Goal: Task Accomplishment & Management: Manage account settings

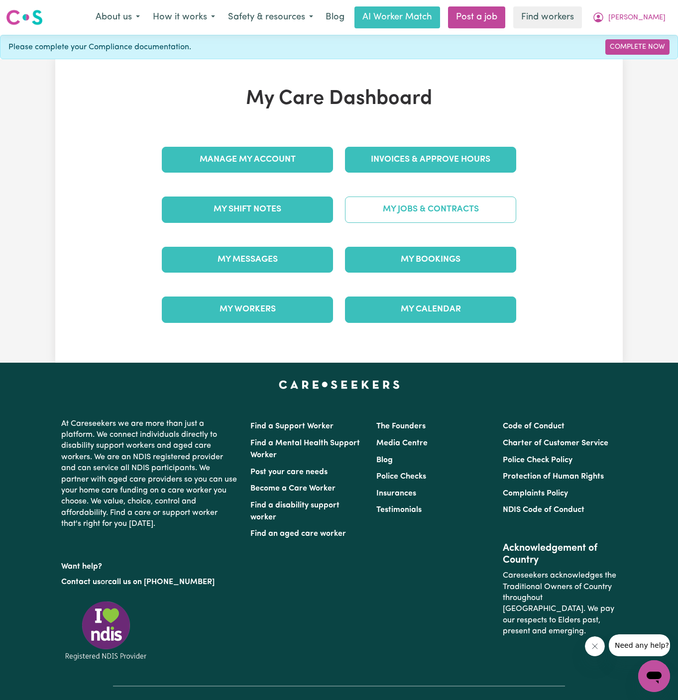
click at [449, 215] on link "My Jobs & Contracts" at bounding box center [430, 210] width 171 height 26
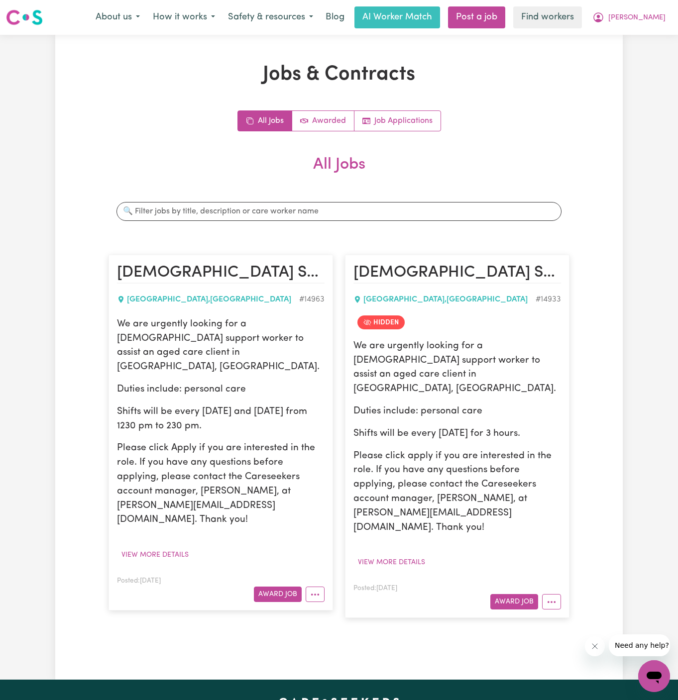
click at [175, 383] on p "Duties include: personal care" at bounding box center [221, 390] width 208 height 14
drag, startPoint x: 116, startPoint y: 321, endPoint x: 256, endPoint y: 417, distance: 169.6
click at [256, 417] on article "[DEMOGRAPHIC_DATA] Support Worker Needed In [GEOGRAPHIC_DATA], [GEOGRAPHIC_DATA…" at bounding box center [220, 433] width 224 height 356
copy div "We are urgently looking for a [DEMOGRAPHIC_DATA] support worker to assist an ag…"
click at [659, 20] on span "[PERSON_NAME]" at bounding box center [636, 17] width 57 height 11
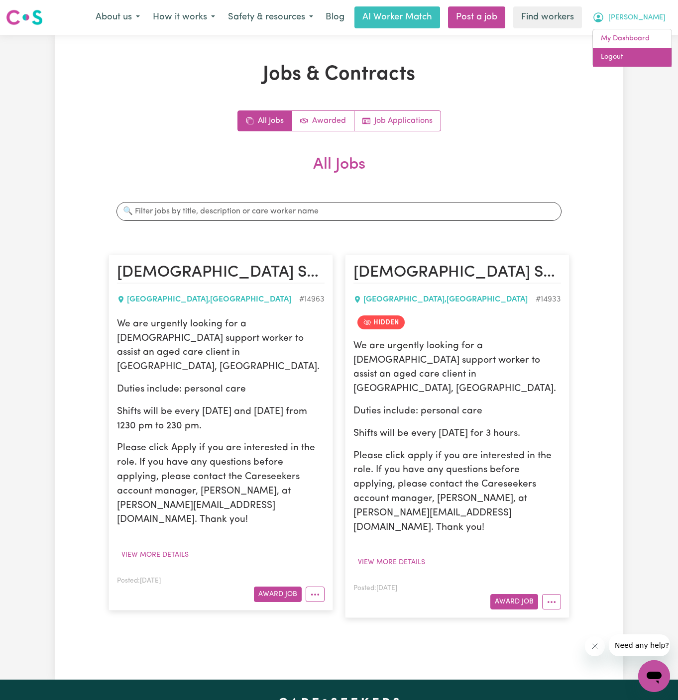
click at [648, 60] on link "Logout" at bounding box center [632, 57] width 79 height 19
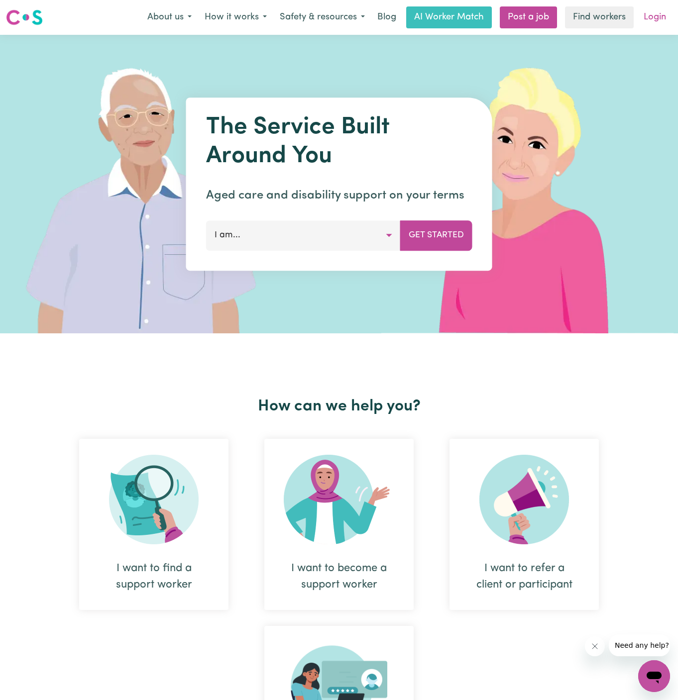
click at [661, 20] on link "Login" at bounding box center [654, 17] width 34 height 22
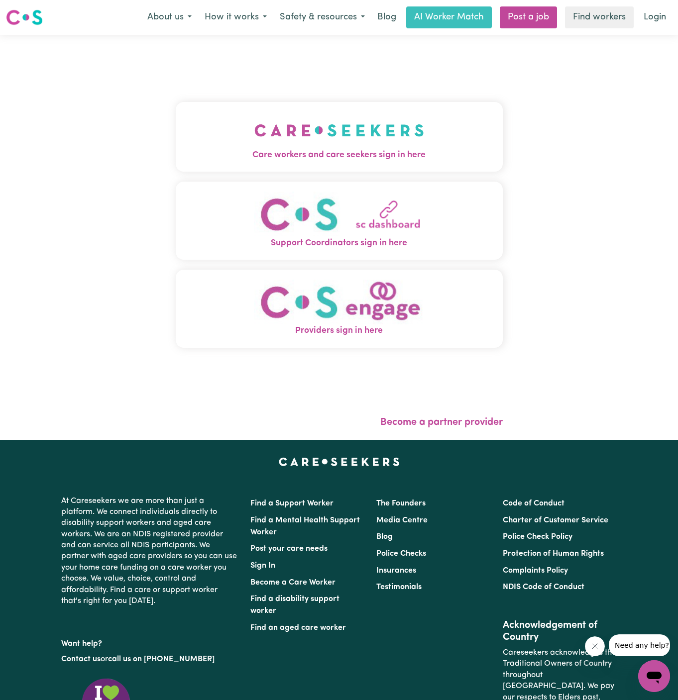
click at [343, 149] on span "Care workers and care seekers sign in here" at bounding box center [339, 155] width 327 height 13
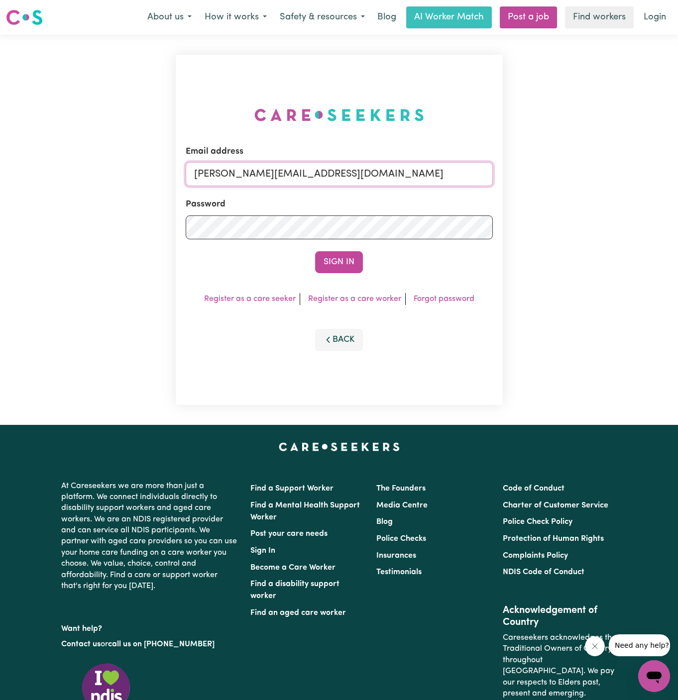
click at [389, 178] on input "[PERSON_NAME][EMAIL_ADDRESS][DOMAIN_NAME]" at bounding box center [339, 174] width 307 height 24
drag, startPoint x: 245, startPoint y: 174, endPoint x: 819, endPoint y: 179, distance: 574.3
click at [677, 179] on html "Menu About us How it works Safety & resources Blog AI Worker Match Post a job F…" at bounding box center [339, 426] width 678 height 853
type input "[EMAIL_ADDRESS][DOMAIN_NAME]"
click at [344, 259] on button "Sign In" at bounding box center [339, 262] width 48 height 22
